Goal: Task Accomplishment & Management: Complete application form

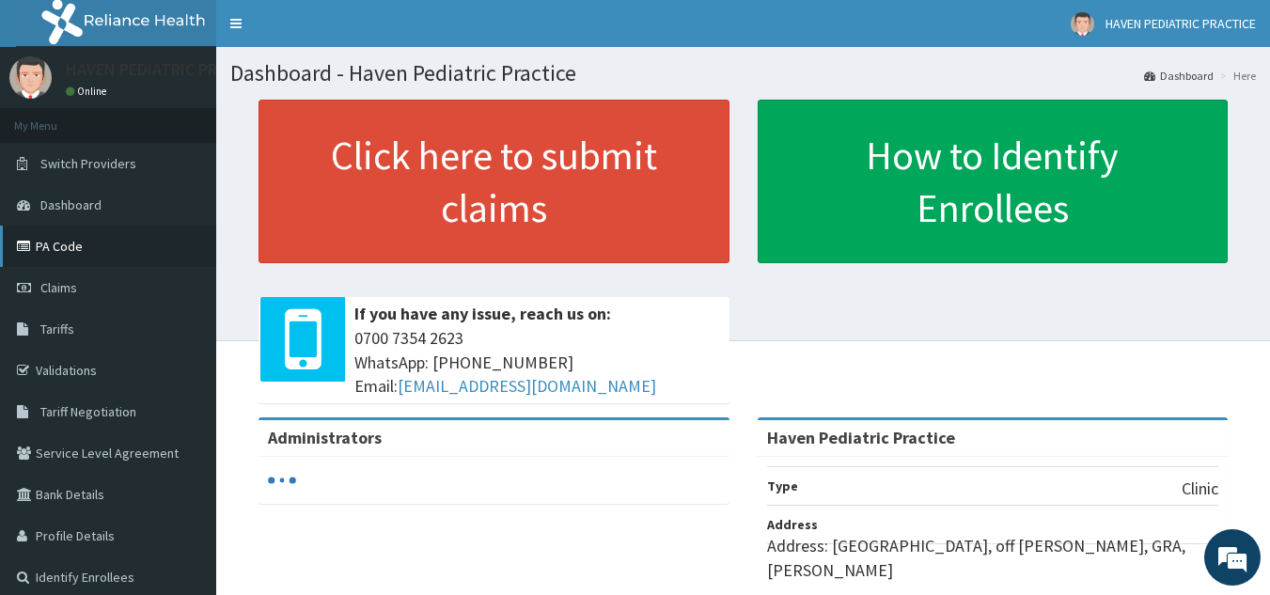
click at [60, 241] on link "PA Code" at bounding box center [108, 246] width 216 height 41
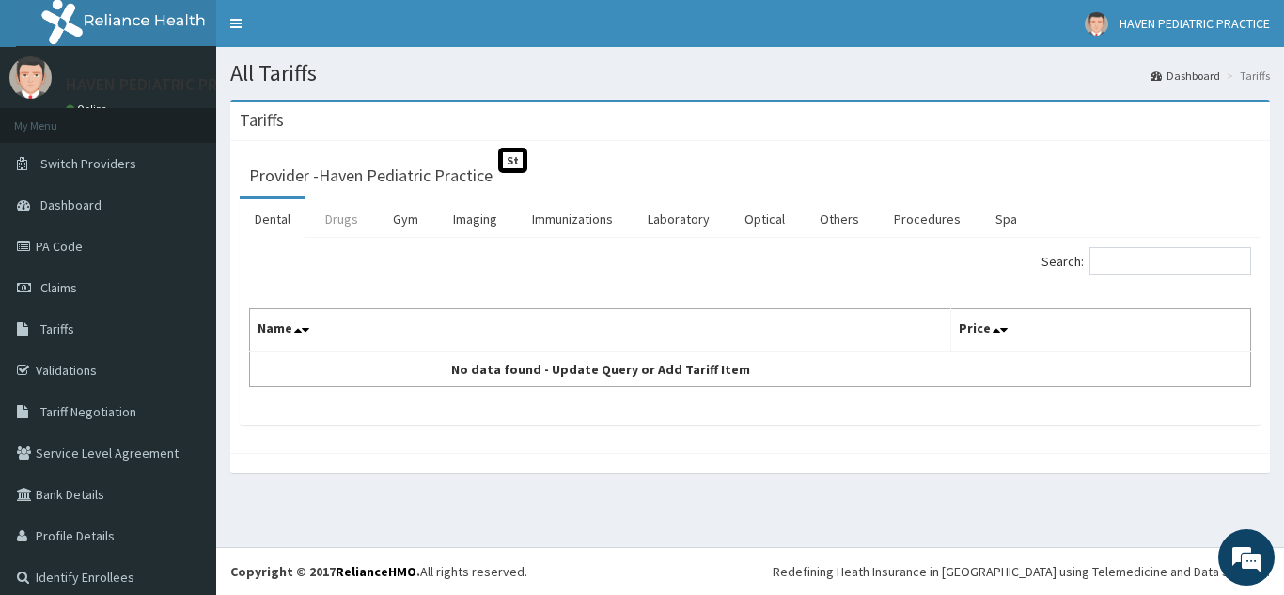
click at [332, 221] on link "Drugs" at bounding box center [341, 218] width 63 height 39
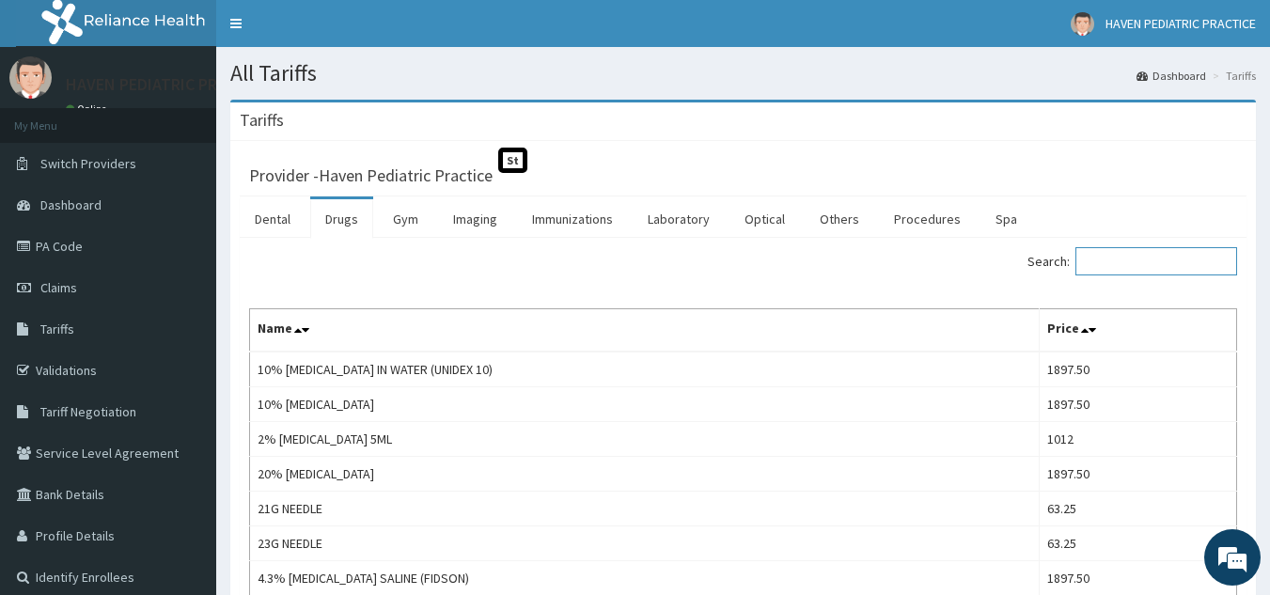
click at [1134, 258] on input "Search:" at bounding box center [1156, 261] width 162 height 28
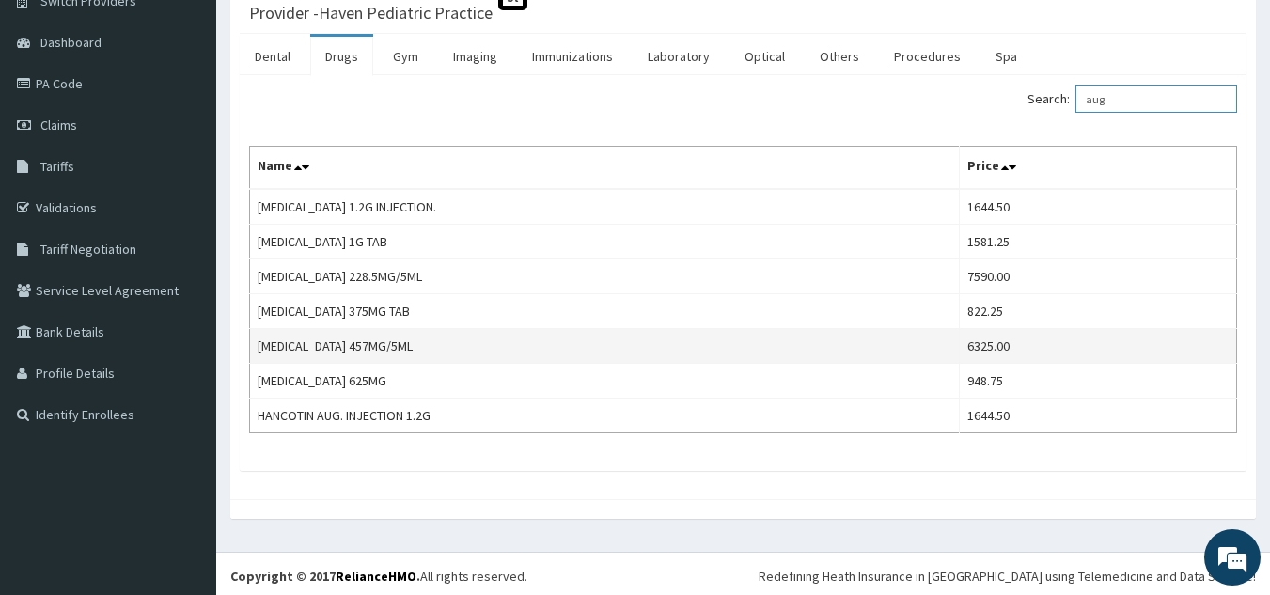
scroll to position [167, 0]
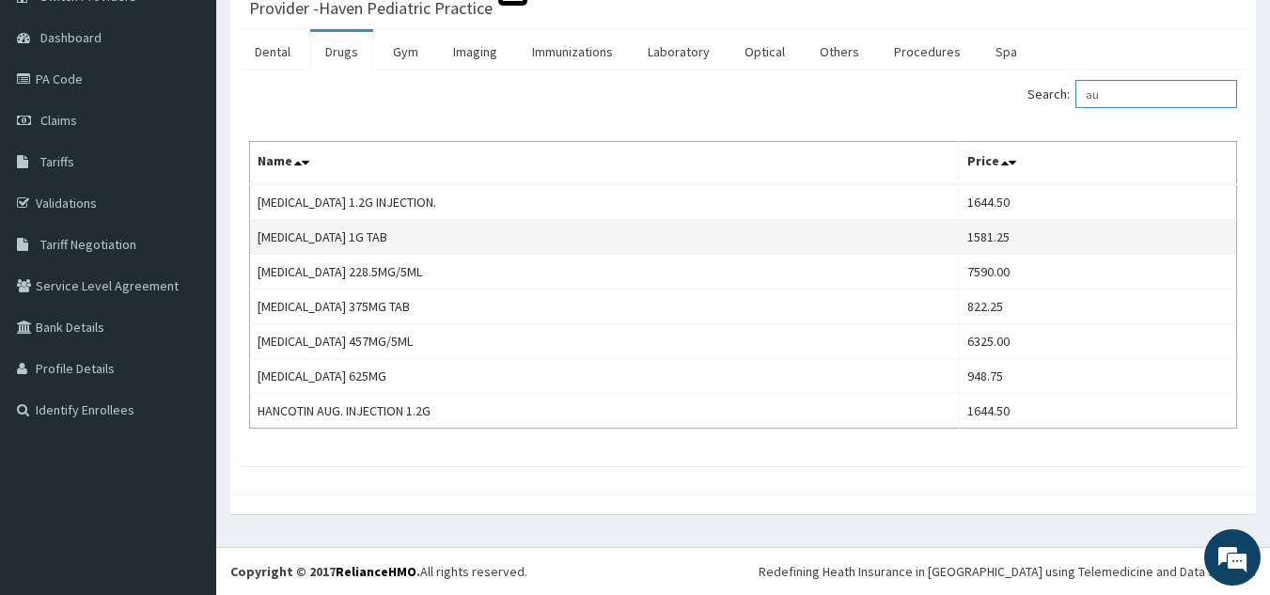
type input "a"
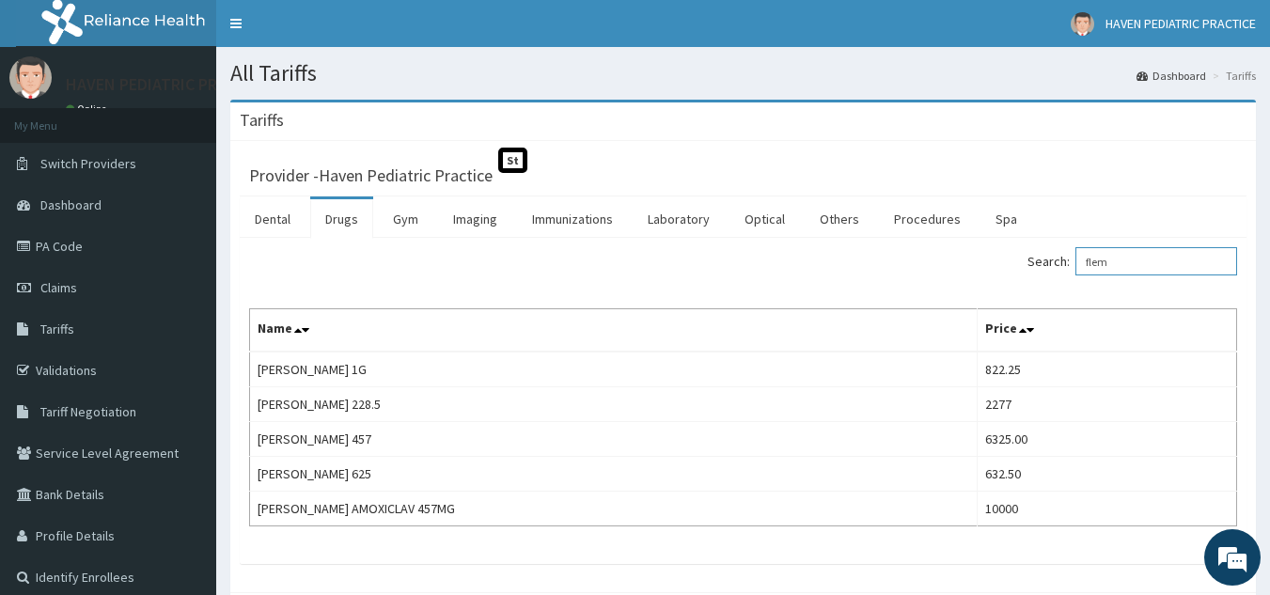
drag, startPoint x: 1127, startPoint y: 259, endPoint x: 1087, endPoint y: 258, distance: 40.5
click at [1087, 258] on label "Search: flem" at bounding box center [1132, 261] width 210 height 28
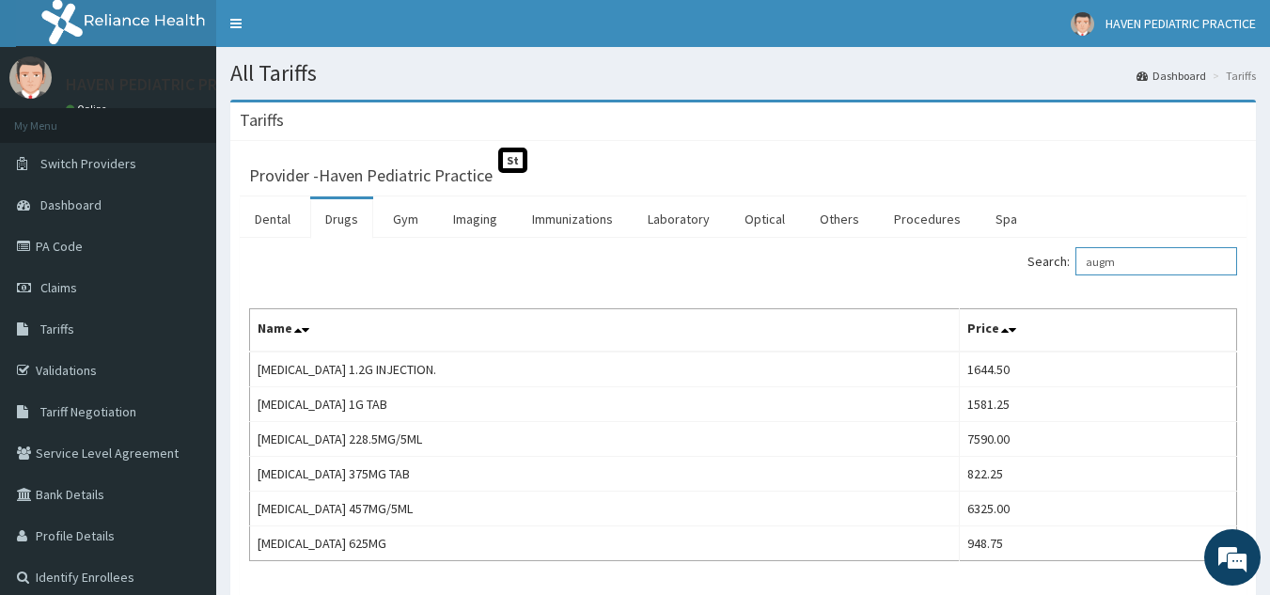
click at [1153, 263] on input "augm" at bounding box center [1156, 261] width 162 height 28
type input "a"
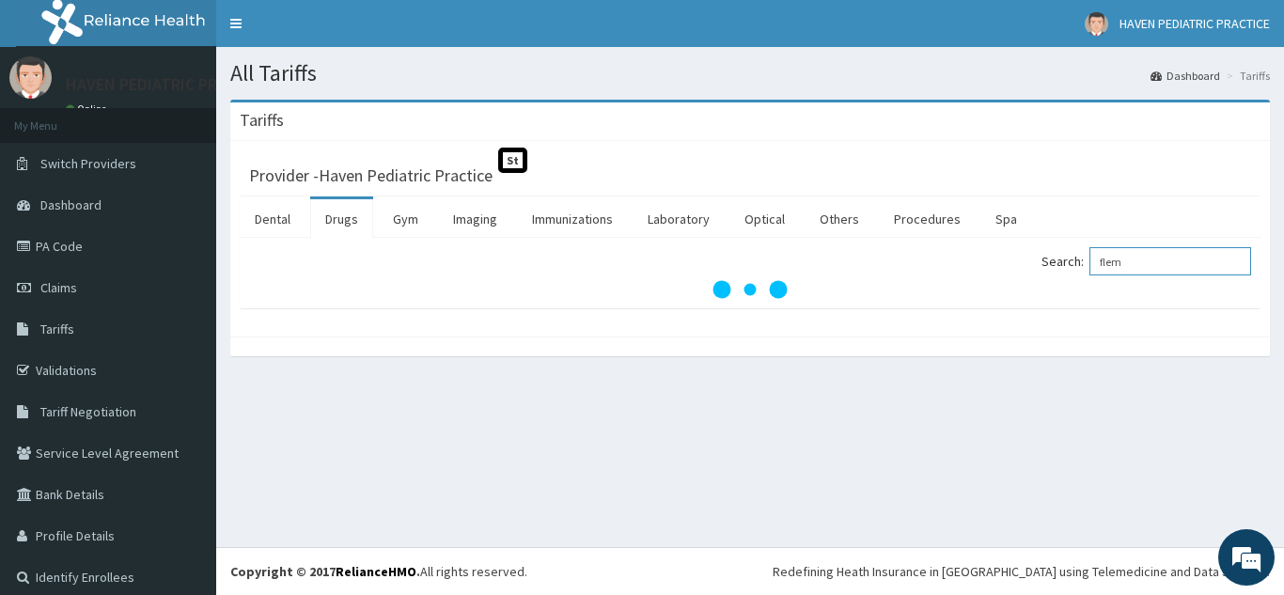
type input "flem"
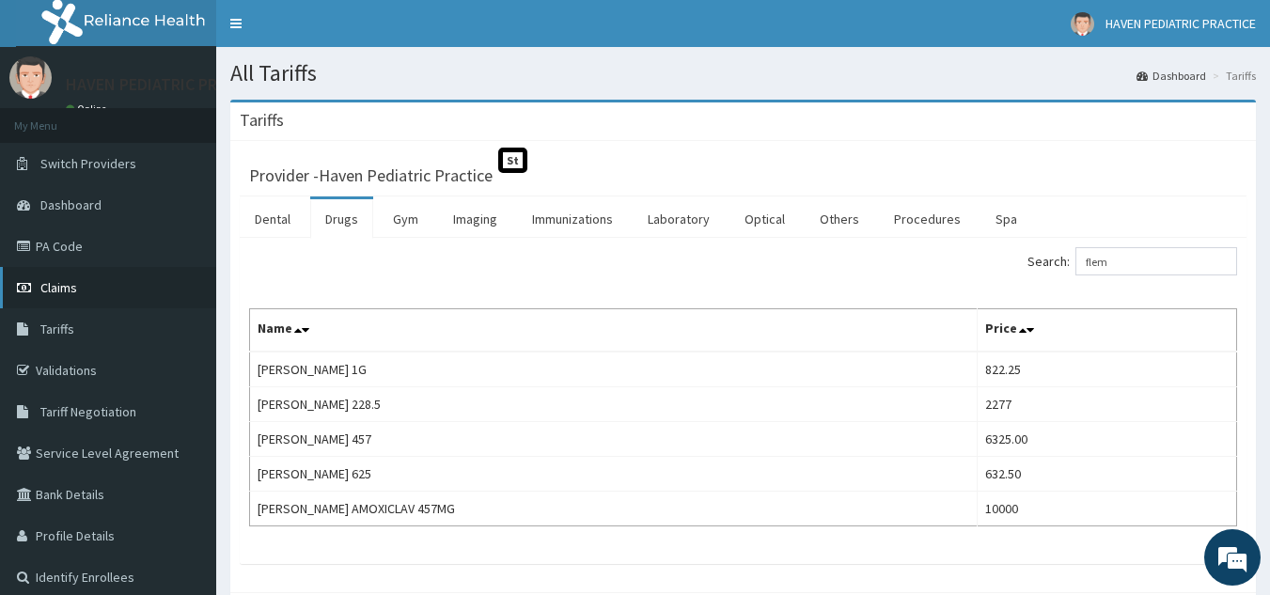
click at [59, 283] on span "Claims" at bounding box center [58, 287] width 37 height 17
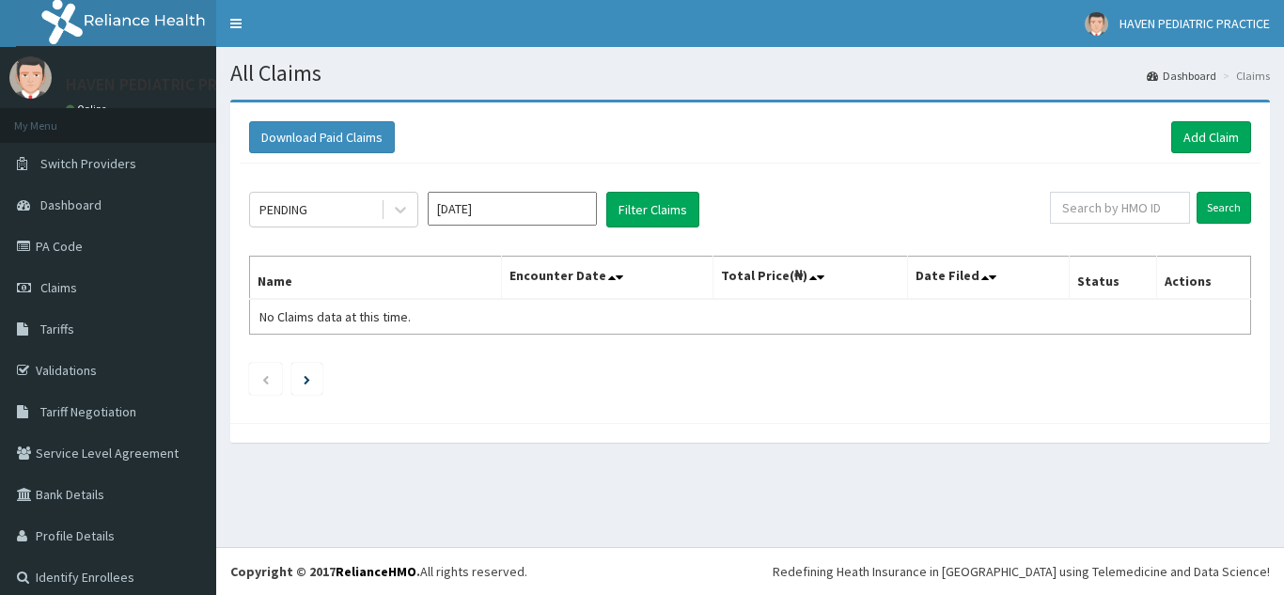
click at [1177, 133] on link "Add Claim" at bounding box center [1211, 137] width 80 height 32
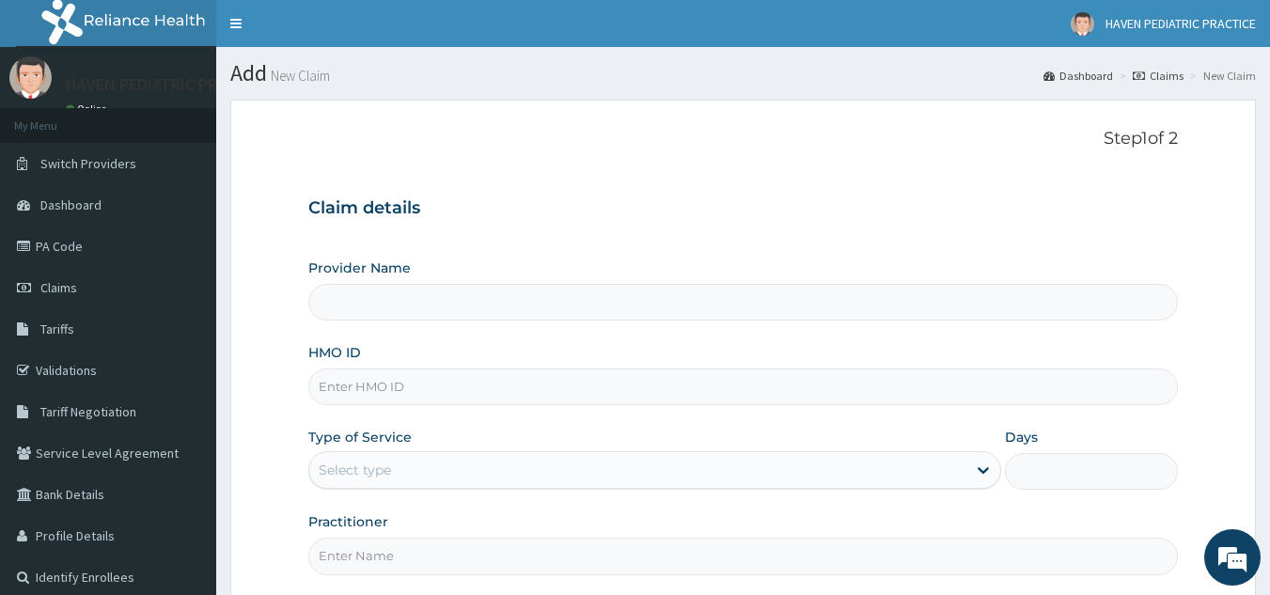
type input "Haven Pediatric Practice"
click at [420, 395] on input "HMO ID" at bounding box center [743, 387] width 870 height 37
paste input "bug/10002/d"
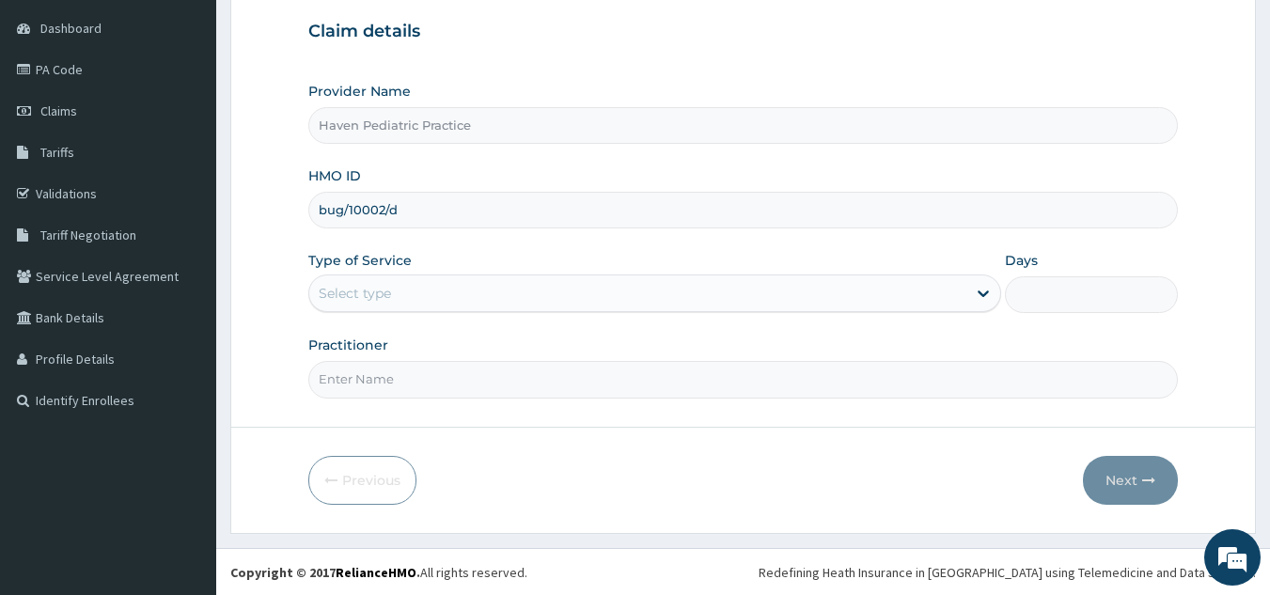
scroll to position [178, 0]
type input "bug/10002/d"
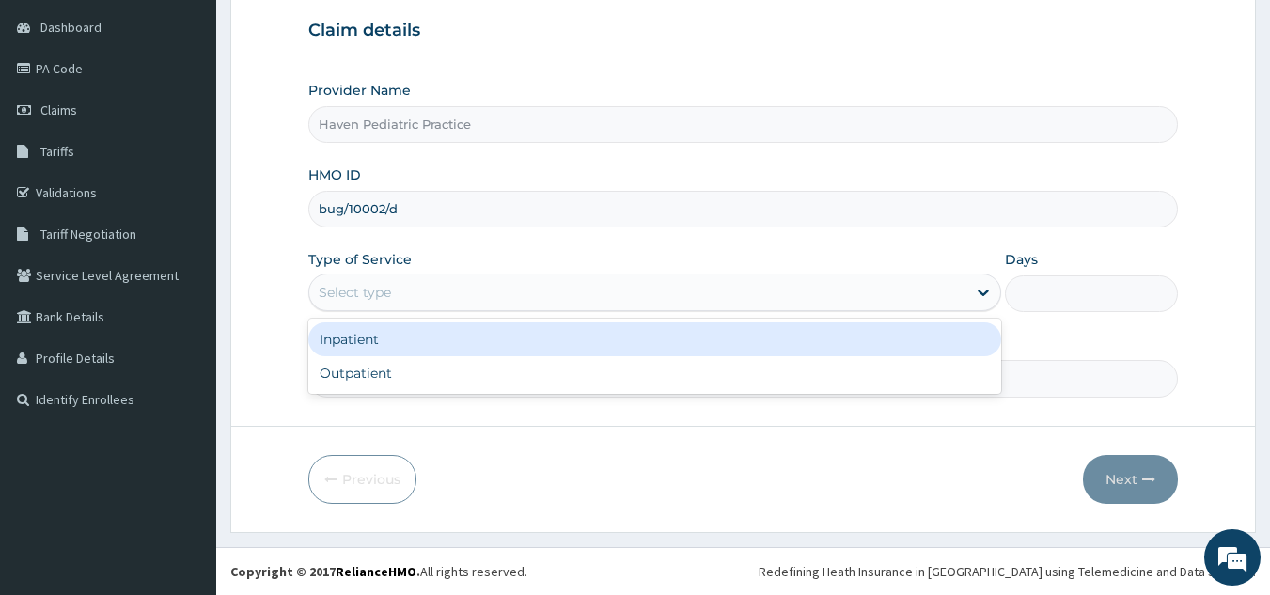
click at [447, 287] on div "Select type" at bounding box center [637, 292] width 657 height 30
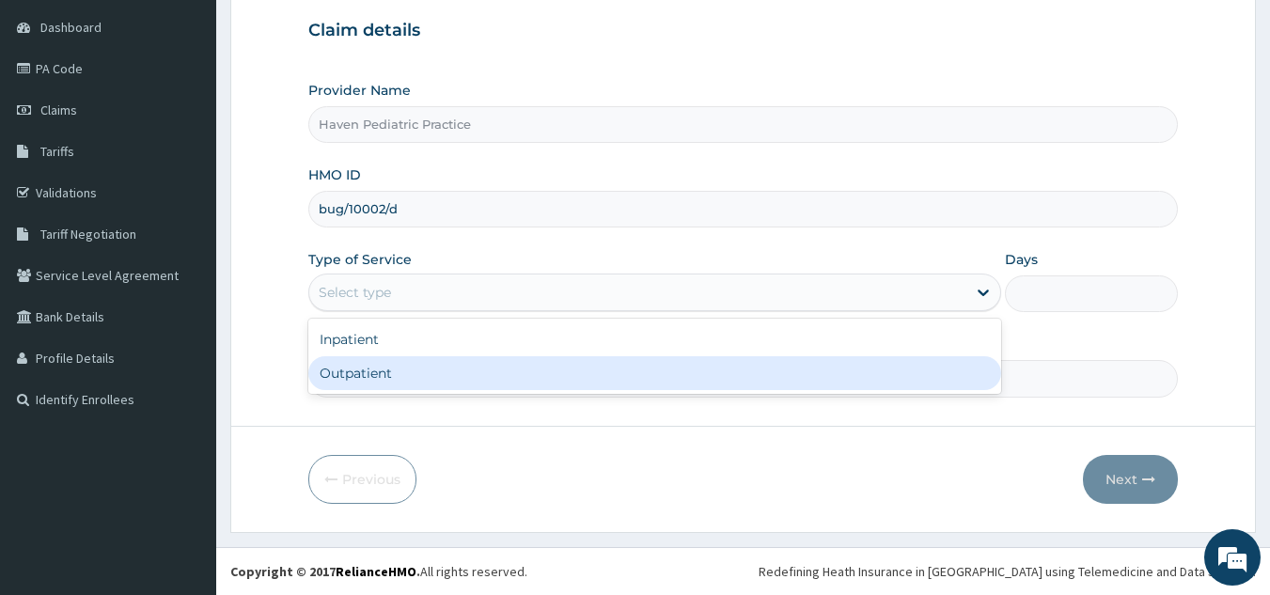
scroll to position [0, 0]
click at [434, 369] on div "Outpatient" at bounding box center [654, 373] width 693 height 34
type input "1"
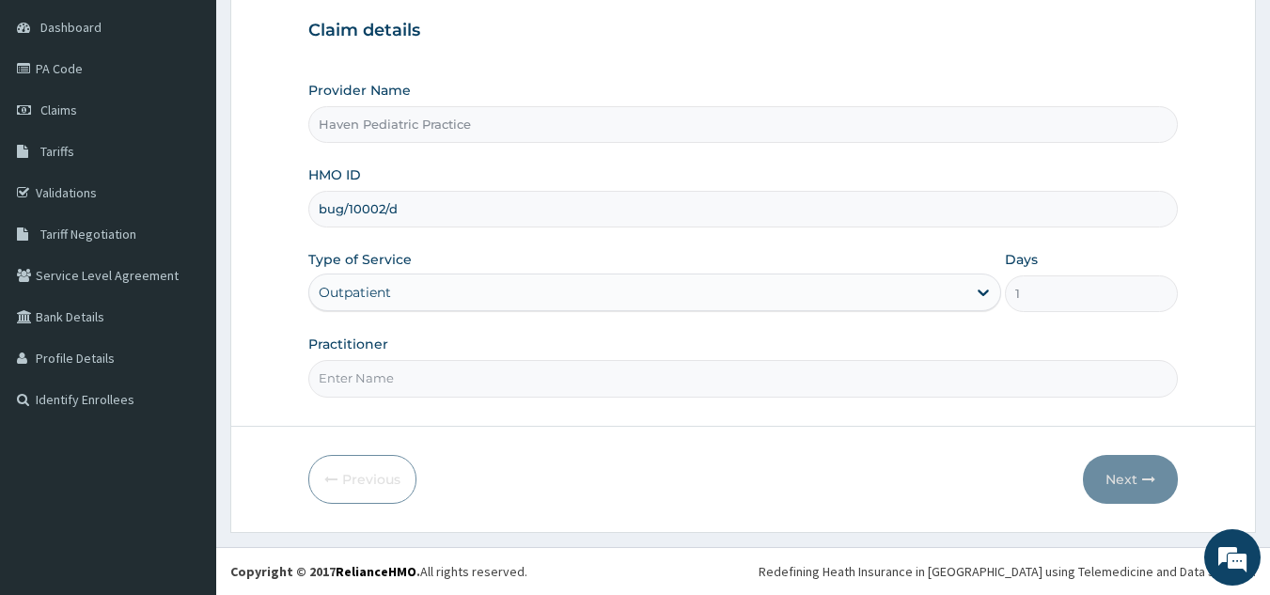
click at [491, 383] on input "Practitioner" at bounding box center [743, 378] width 870 height 37
type input "Dr. Odedina"
click at [1118, 484] on button "Next" at bounding box center [1130, 479] width 95 height 49
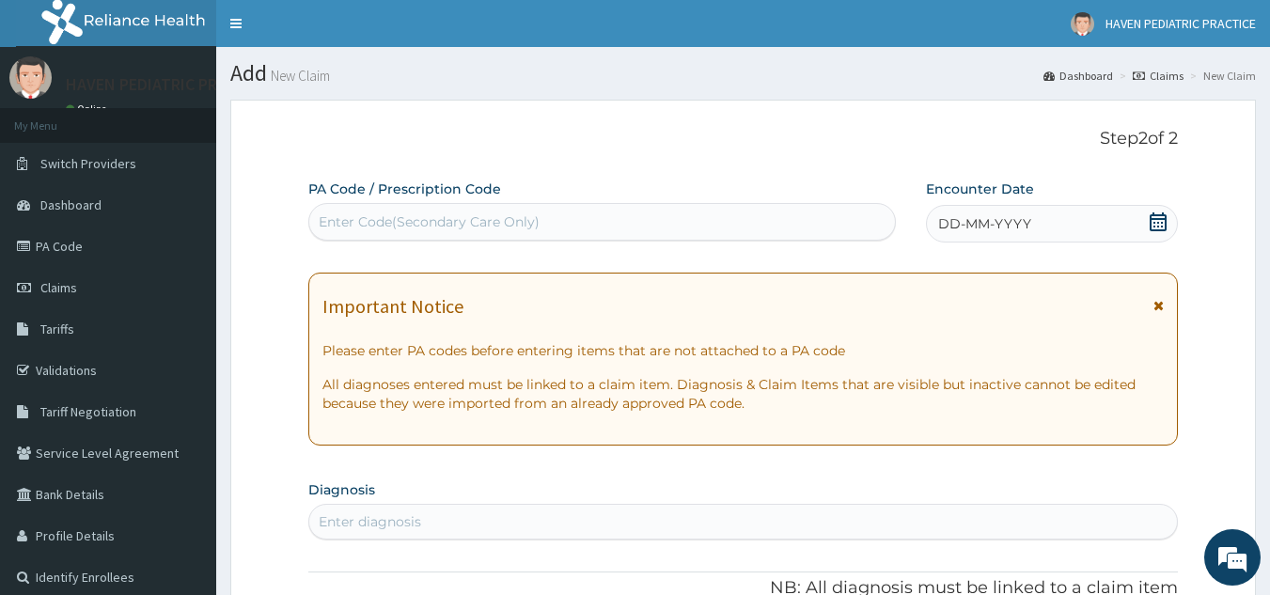
drag, startPoint x: 599, startPoint y: 216, endPoint x: 496, endPoint y: 216, distance: 102.5
click at [496, 216] on div "Enter Code(Secondary Care Only)" at bounding box center [429, 221] width 221 height 19
paste input "PA/962EDF"
type input "PA/962EDF"
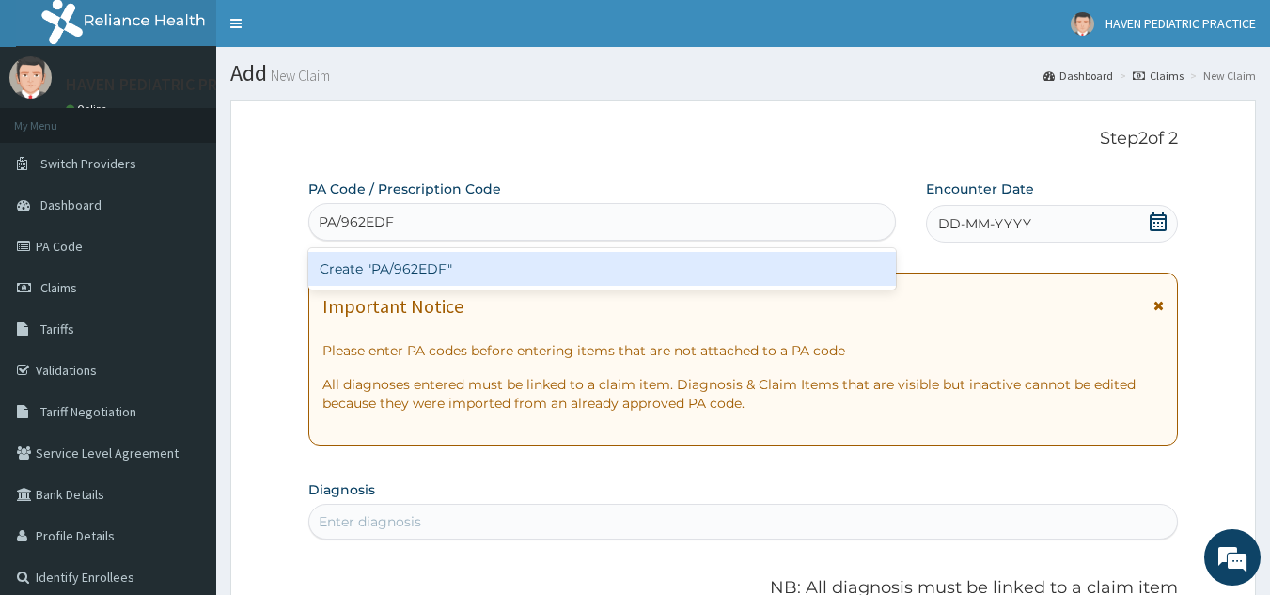
click at [495, 274] on div "Create "PA/962EDF"" at bounding box center [602, 269] width 588 height 34
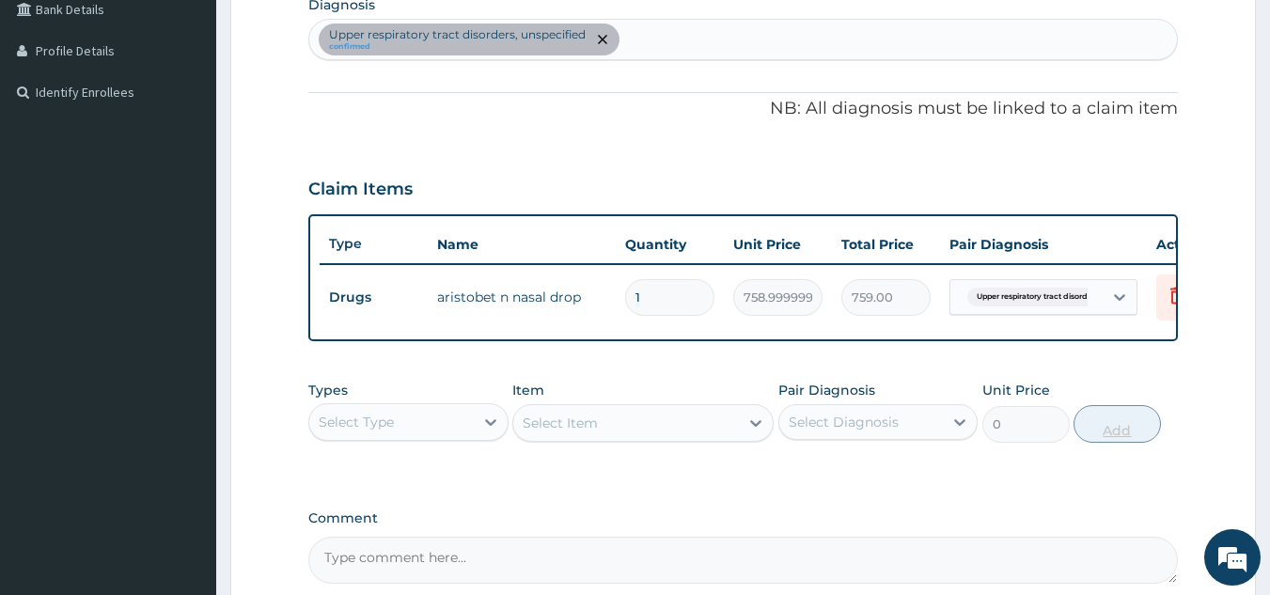
scroll to position [673, 0]
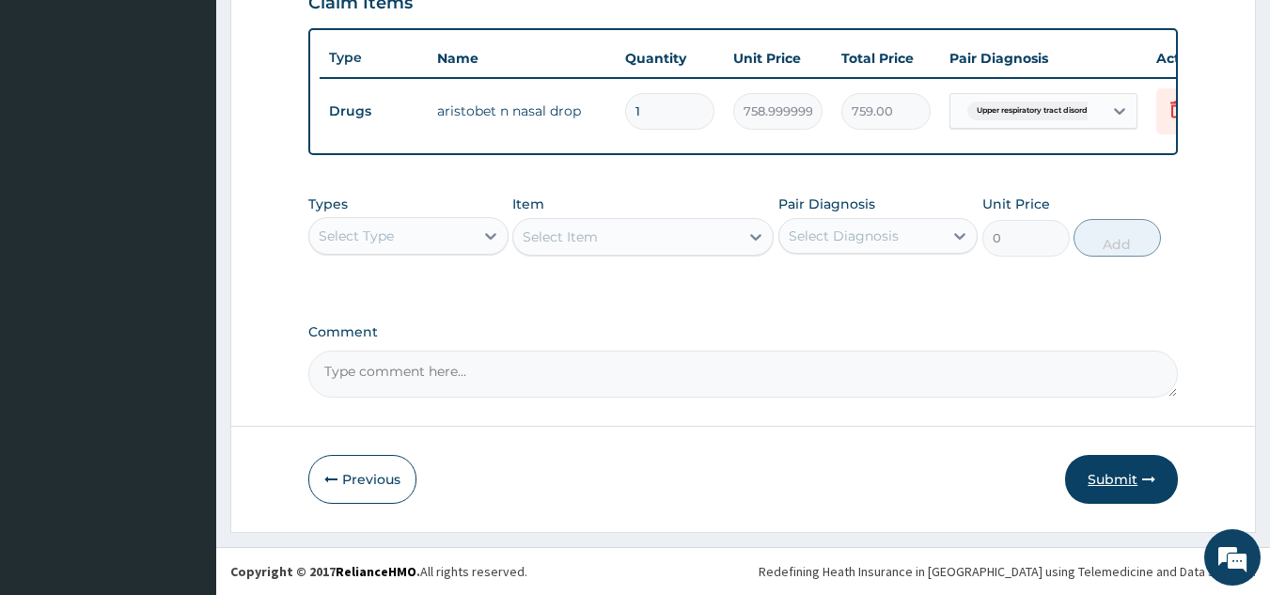
click at [1109, 483] on button "Submit" at bounding box center [1121, 479] width 113 height 49
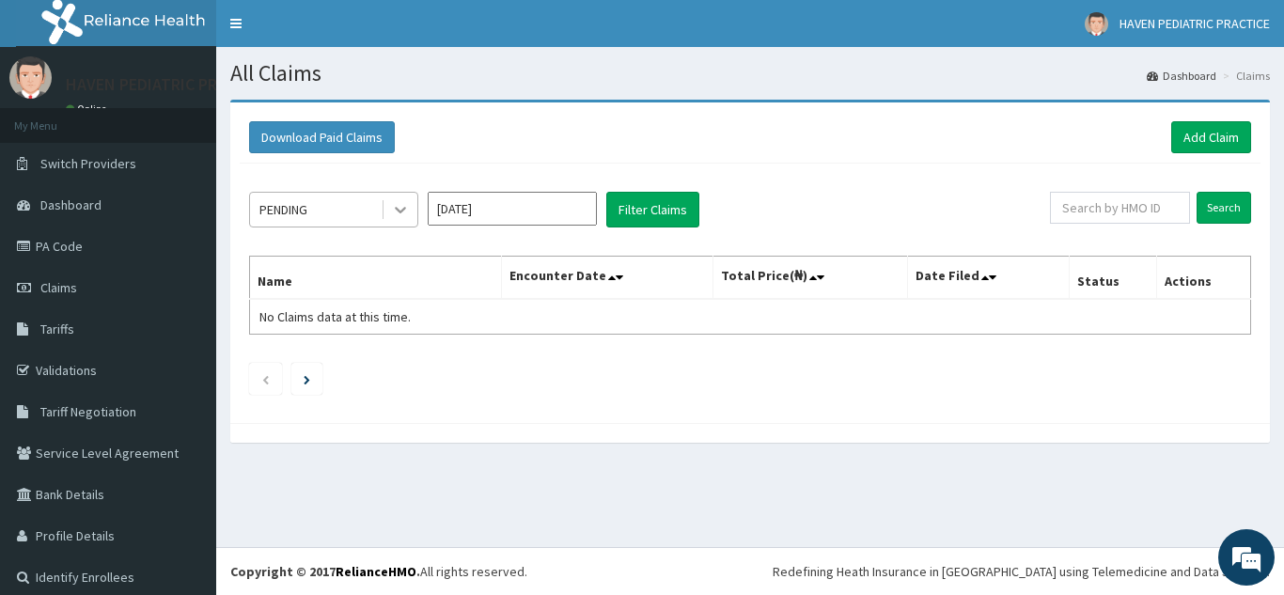
click at [395, 212] on icon at bounding box center [400, 209] width 19 height 19
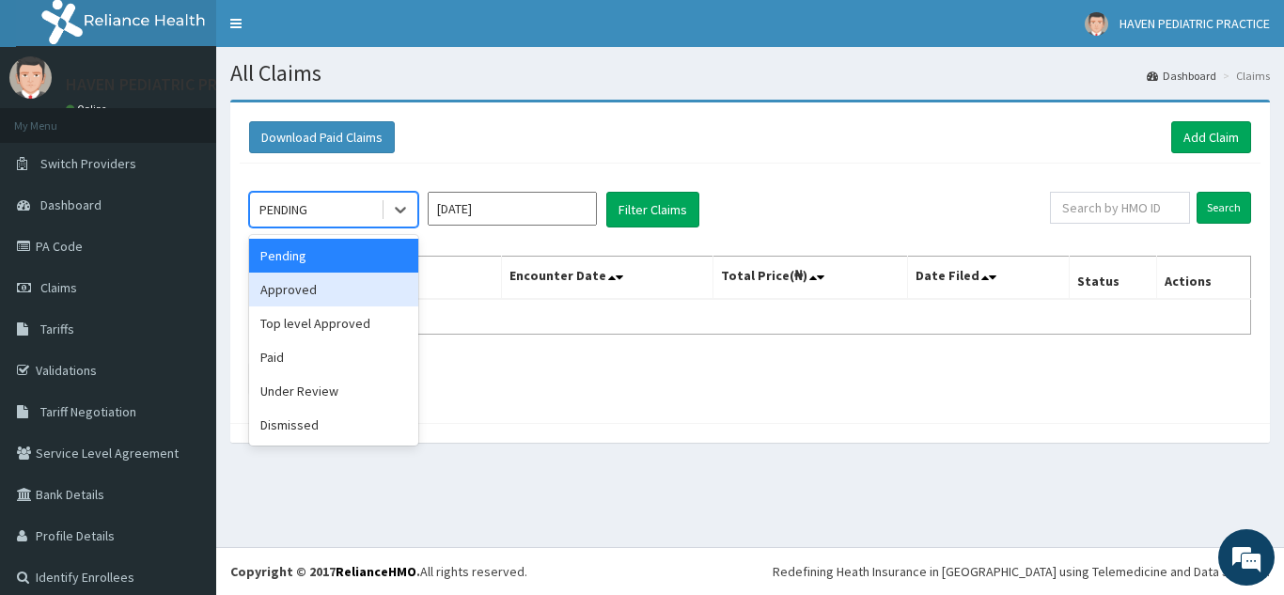
click at [345, 291] on div "Approved" at bounding box center [333, 290] width 169 height 34
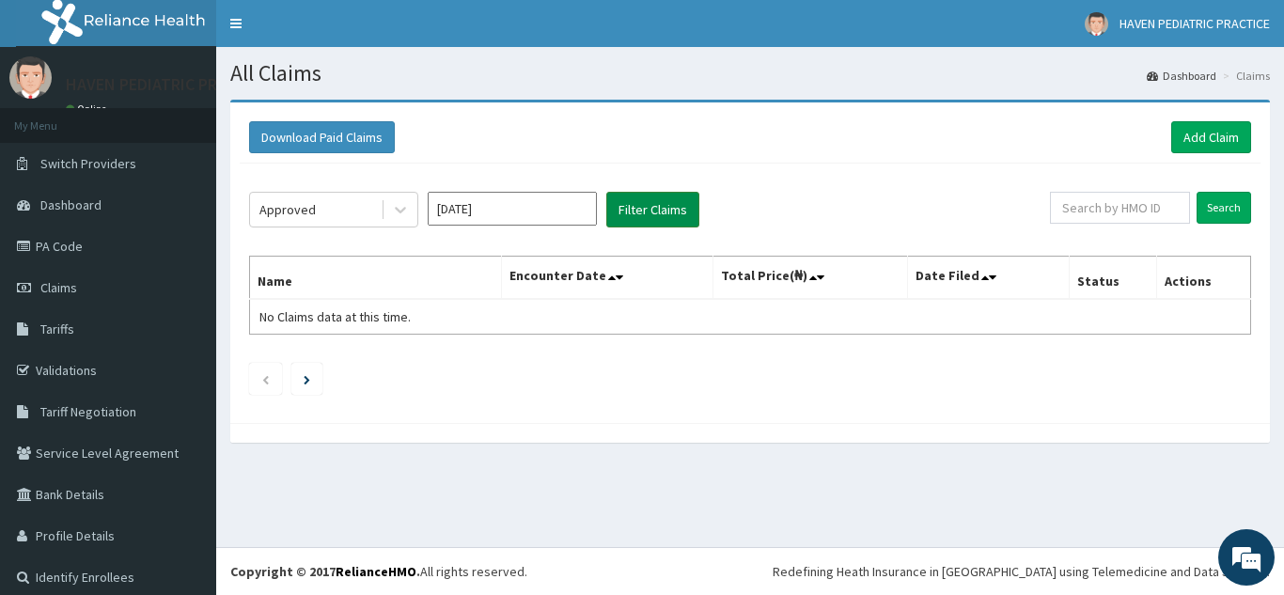
click at [640, 208] on button "Filter Claims" at bounding box center [652, 210] width 93 height 36
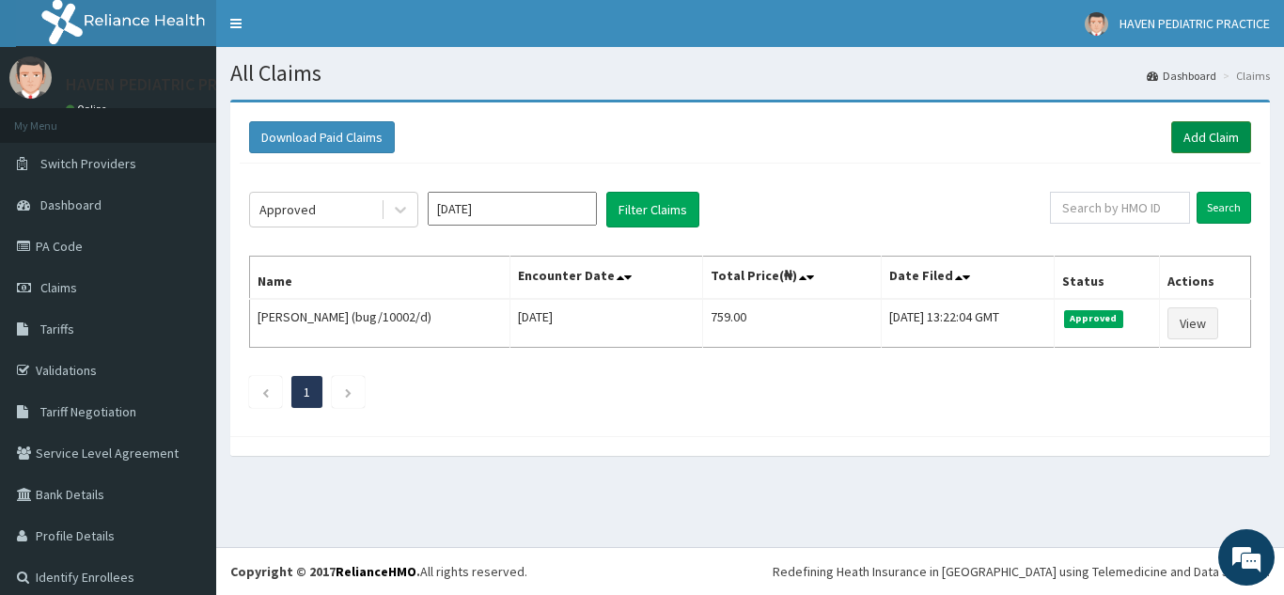
click at [1186, 138] on link "Add Claim" at bounding box center [1211, 137] width 80 height 32
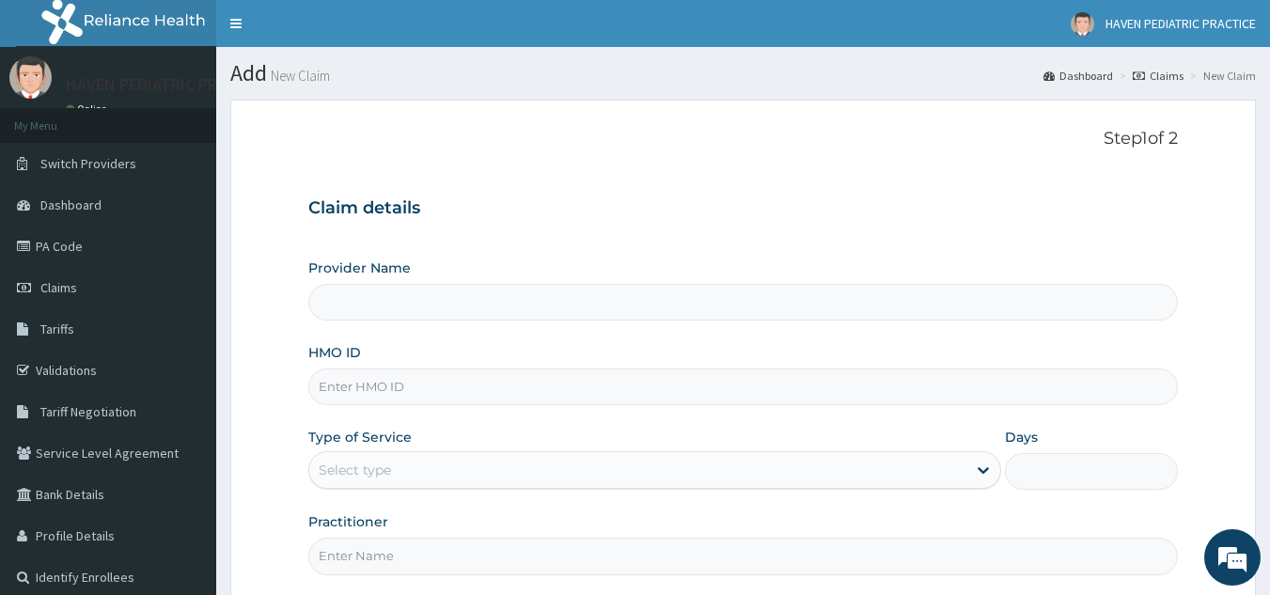
type input "Haven Pediatric Practice"
paste input "pay/10150/a"
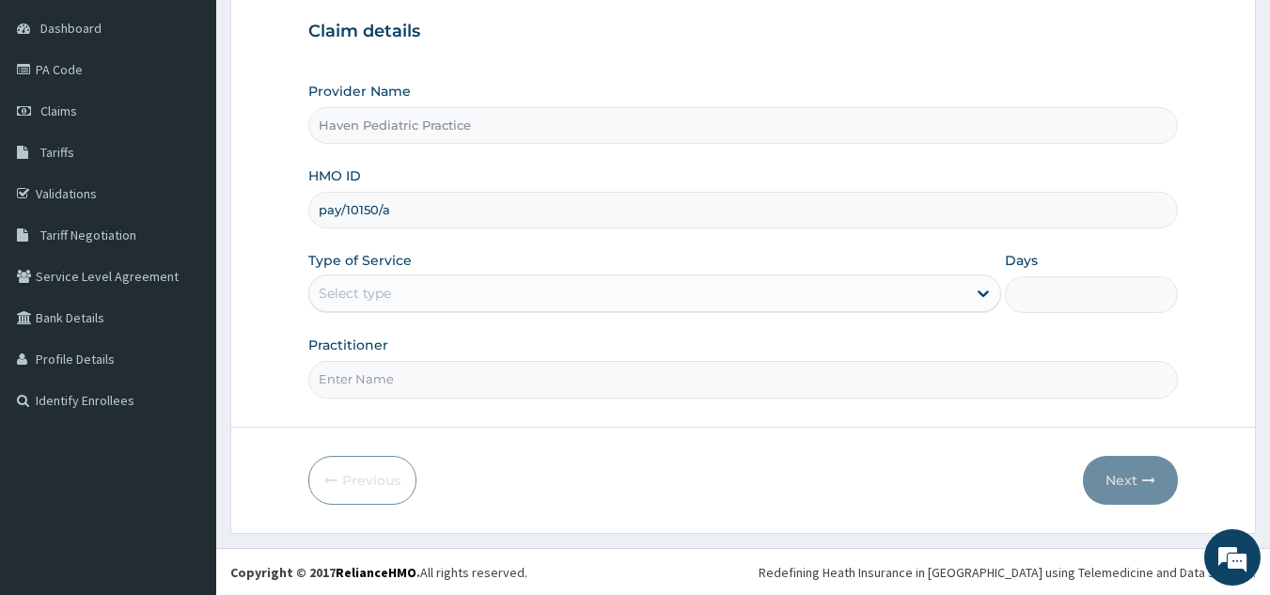
scroll to position [178, 0]
type input "pay/10150/a"
click at [561, 300] on div "Select type" at bounding box center [637, 292] width 657 height 30
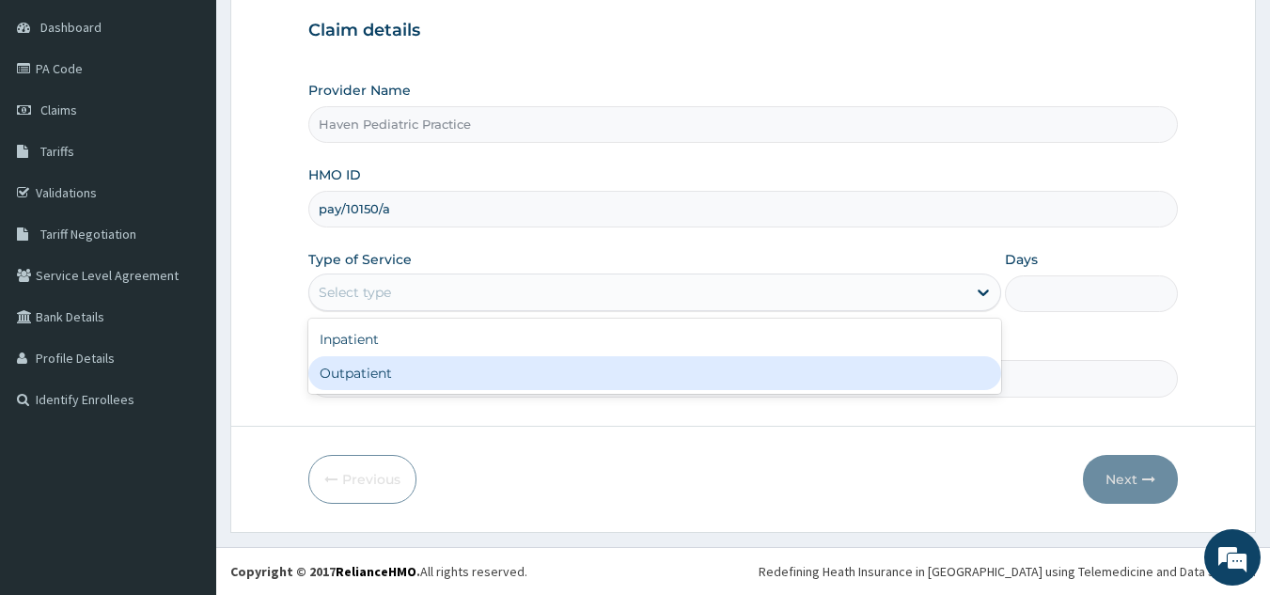
click at [482, 378] on div "Outpatient" at bounding box center [654, 373] width 693 height 34
type input "1"
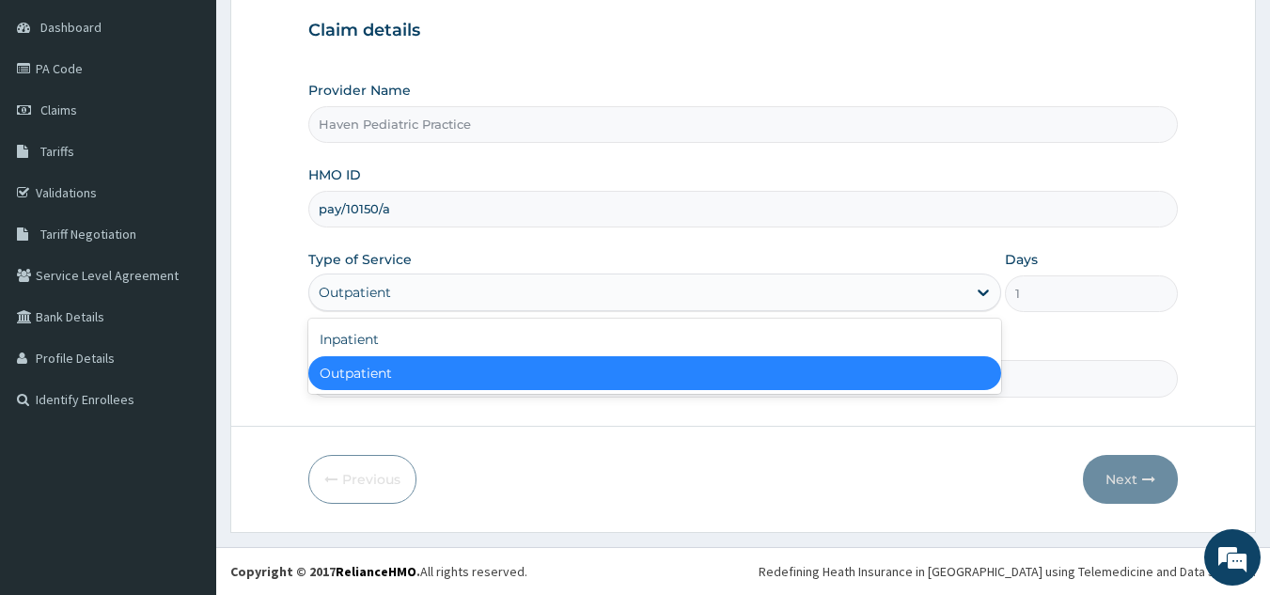
click at [848, 287] on div "Outpatient" at bounding box center [637, 292] width 657 height 30
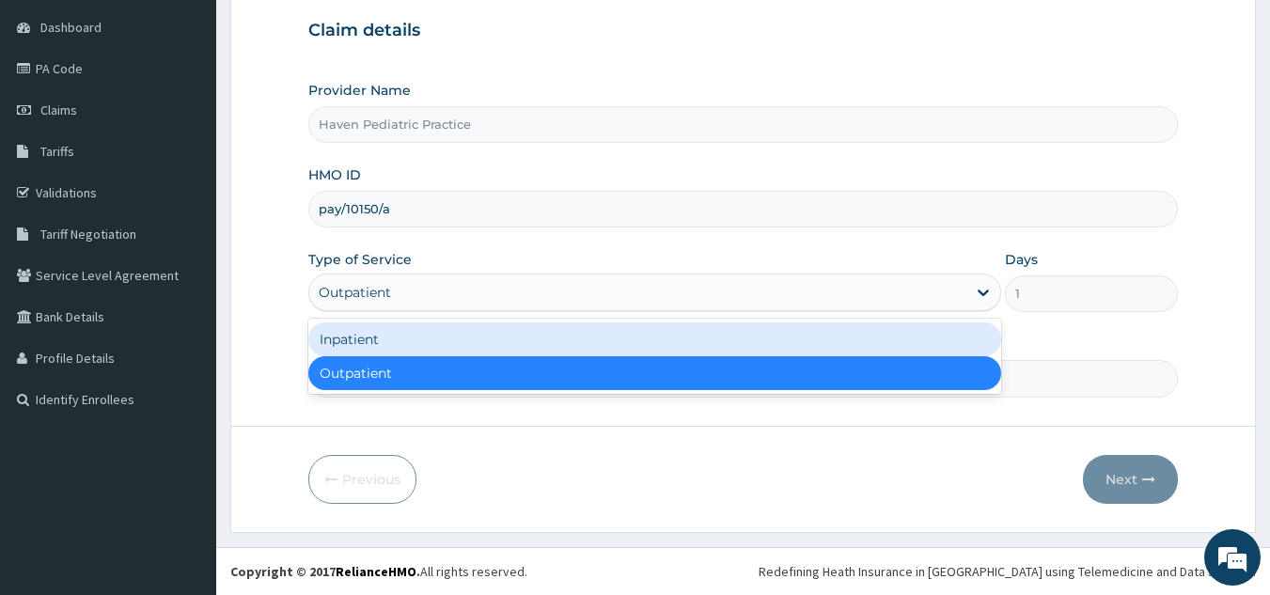
click at [610, 337] on div "Inpatient" at bounding box center [654, 339] width 693 height 34
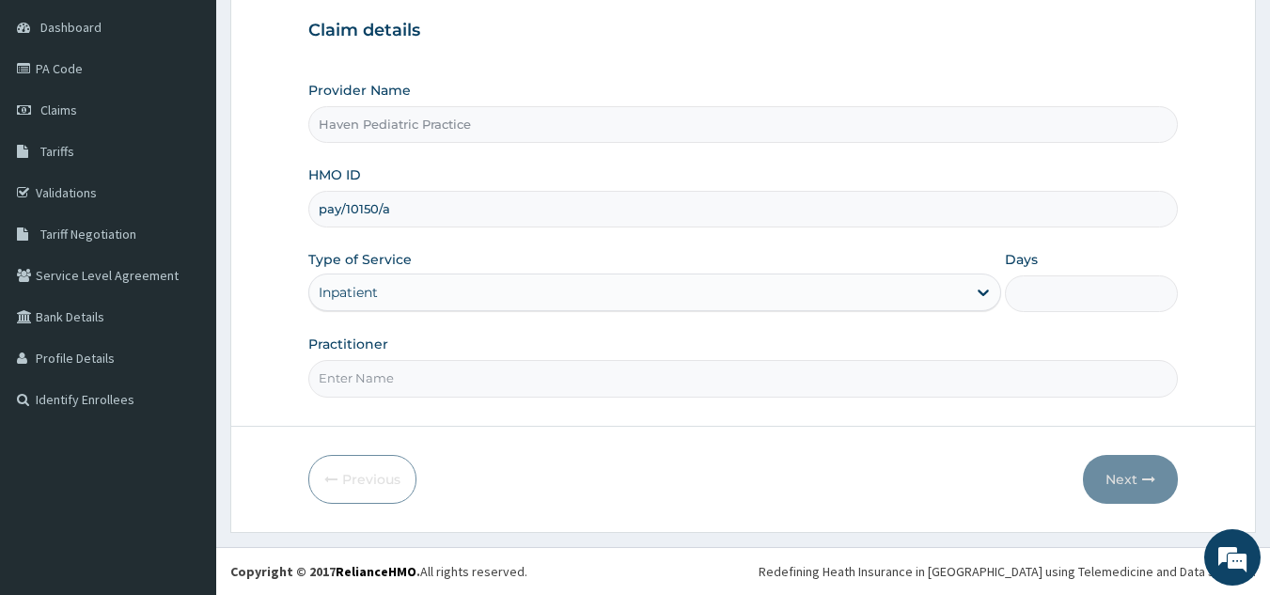
click at [1095, 296] on input "Days" at bounding box center [1091, 293] width 173 height 37
type input "2"
click at [513, 384] on input "Practitioner" at bounding box center [743, 378] width 870 height 37
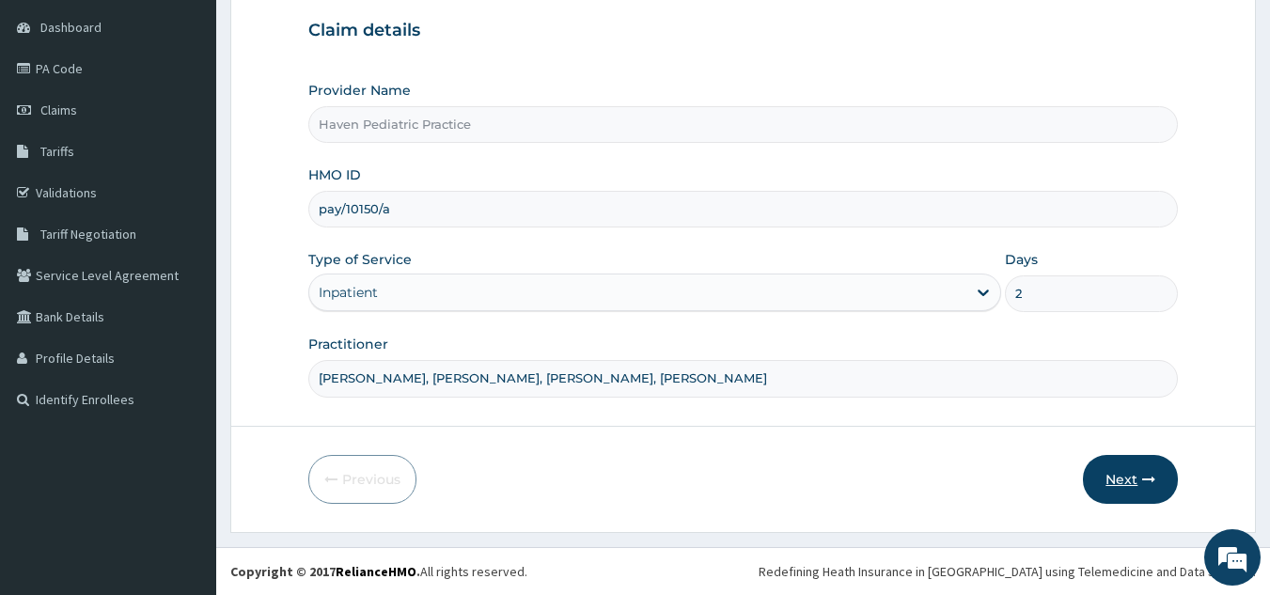
type input "[PERSON_NAME], [PERSON_NAME], [PERSON_NAME], [PERSON_NAME]"
click at [1132, 478] on button "Next" at bounding box center [1130, 479] width 95 height 49
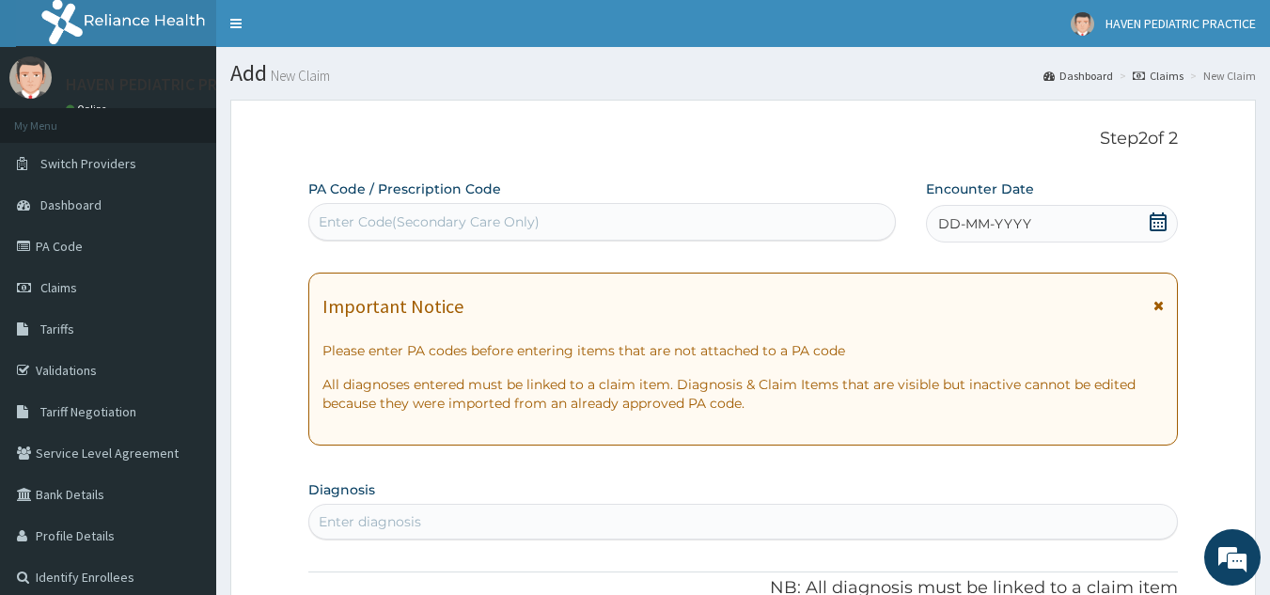
click at [622, 215] on div "Enter Code(Secondary Care Only)" at bounding box center [602, 222] width 587 height 30
paste input "PA/622D98"
type input "PA/622D98"
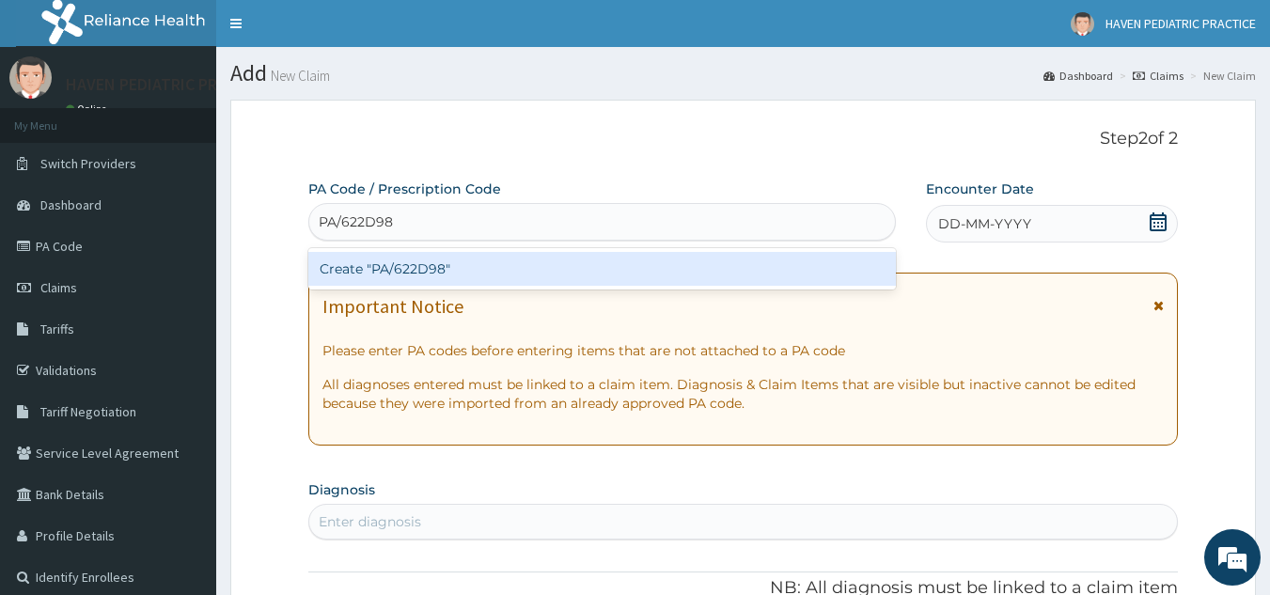
click at [510, 259] on div "Create "PA/622D98"" at bounding box center [602, 269] width 588 height 34
